Goal: Information Seeking & Learning: Learn about a topic

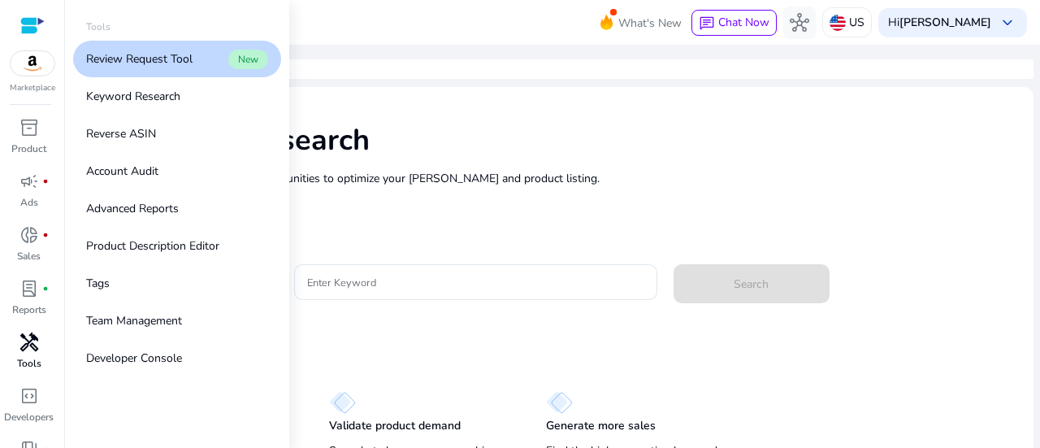
click at [28, 358] on p "Tools" at bounding box center [29, 363] width 24 height 15
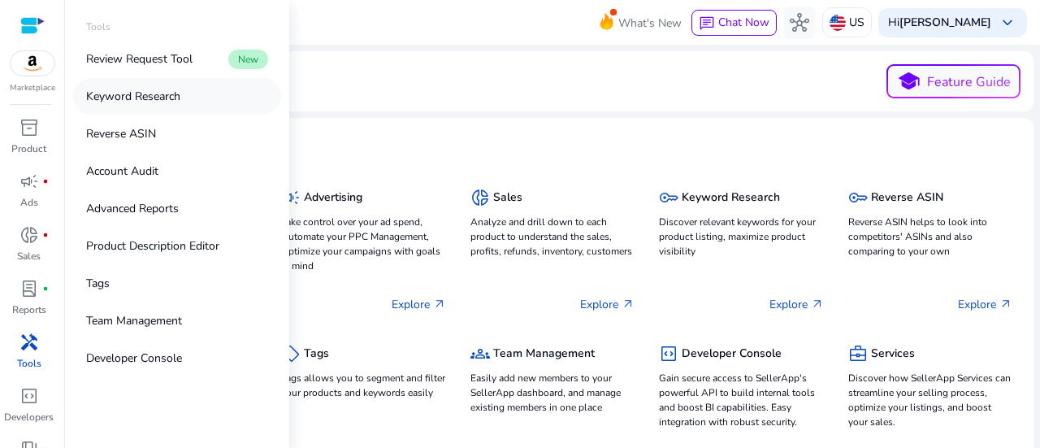
click at [167, 102] on p "Keyword Research" at bounding box center [133, 96] width 94 height 17
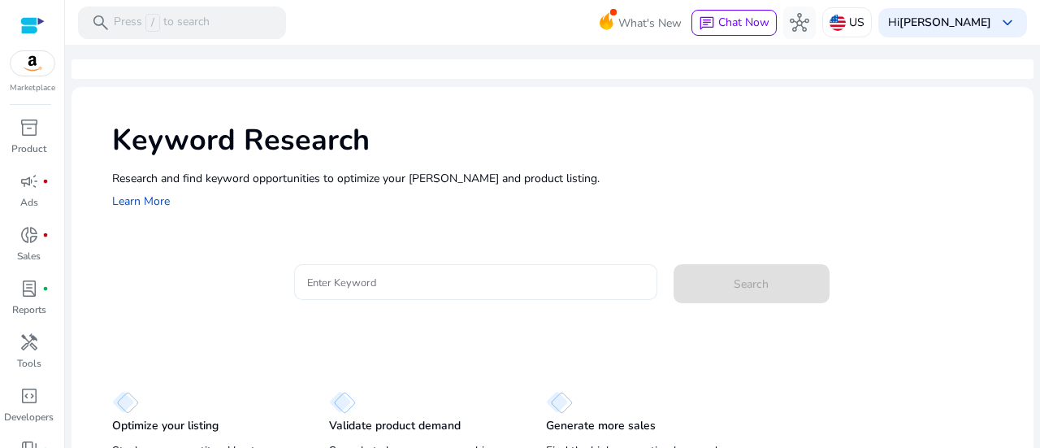
click at [336, 293] on div at bounding box center [475, 282] width 337 height 36
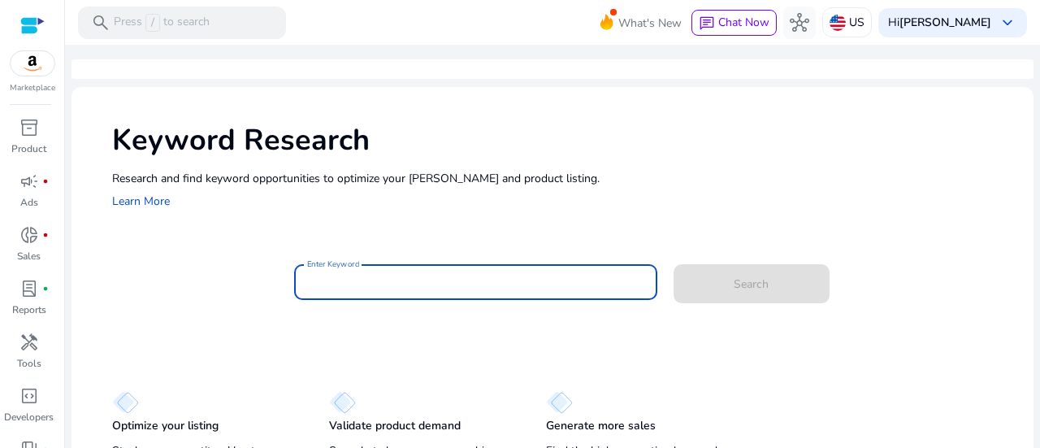
paste input "**********"
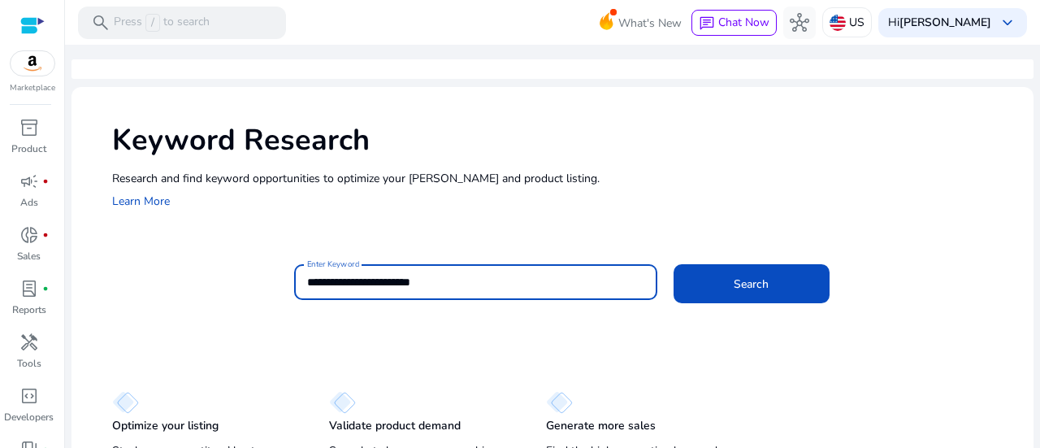
type input "**********"
click at [673, 264] on button "Search" at bounding box center [751, 283] width 156 height 39
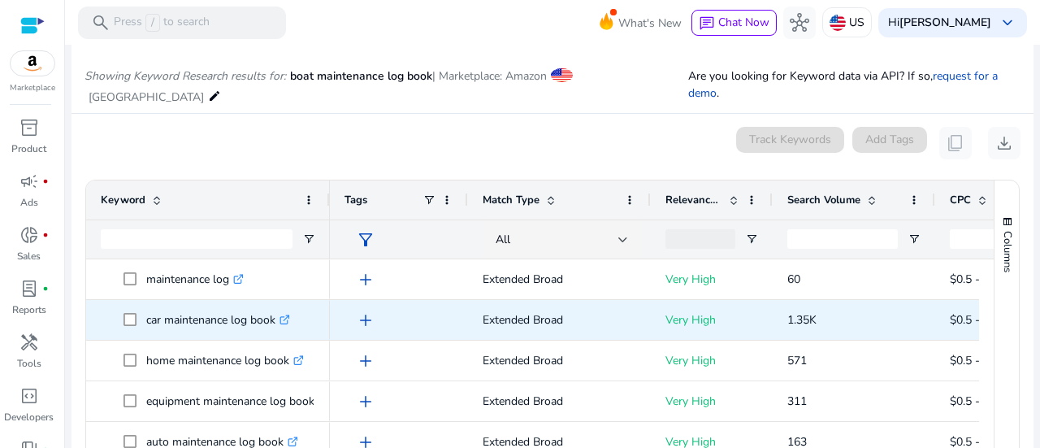
scroll to position [193, 0]
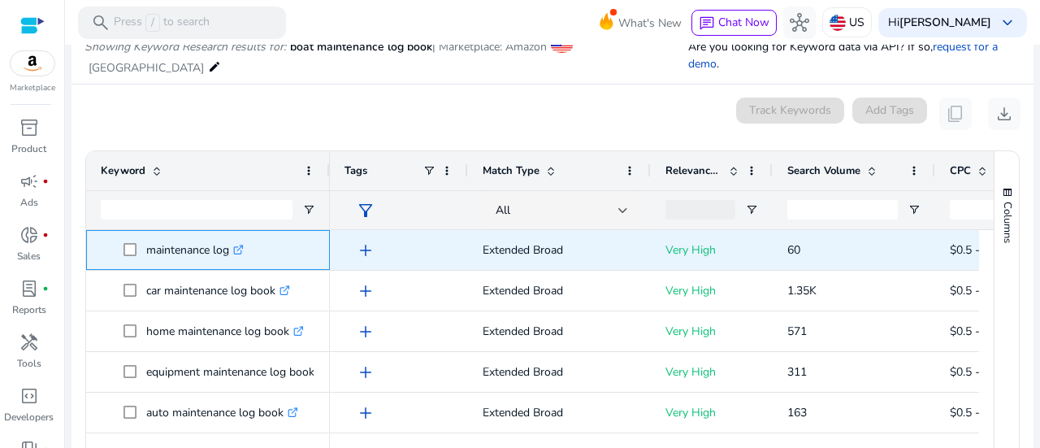
drag, startPoint x: 232, startPoint y: 234, endPoint x: 147, endPoint y: 228, distance: 84.7
click at [147, 233] on p "maintenance log .st0{fill:#2c8af8}" at bounding box center [194, 249] width 97 height 33
copy p "maintenance log"
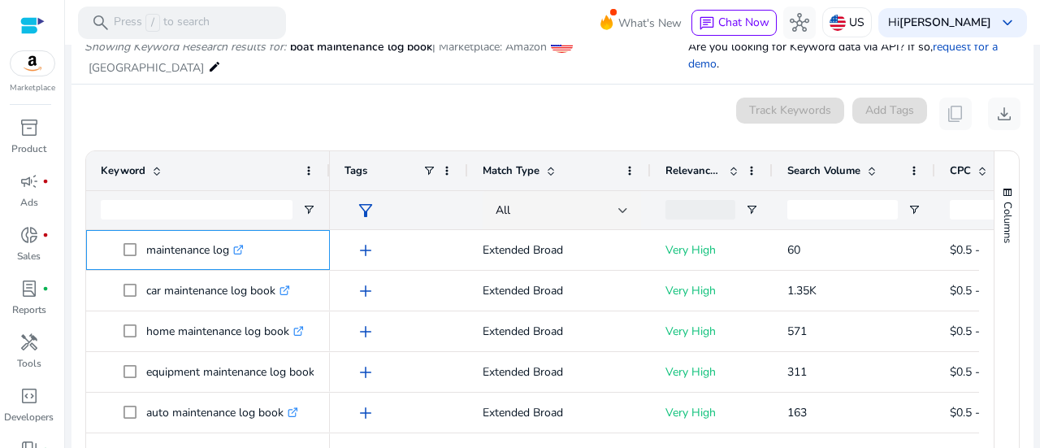
scroll to position [0, 0]
click at [338, 97] on div "0 keyword(s) selected Track Keywords Add Tags content_copy download" at bounding box center [552, 113] width 936 height 32
